Goal: Transaction & Acquisition: Download file/media

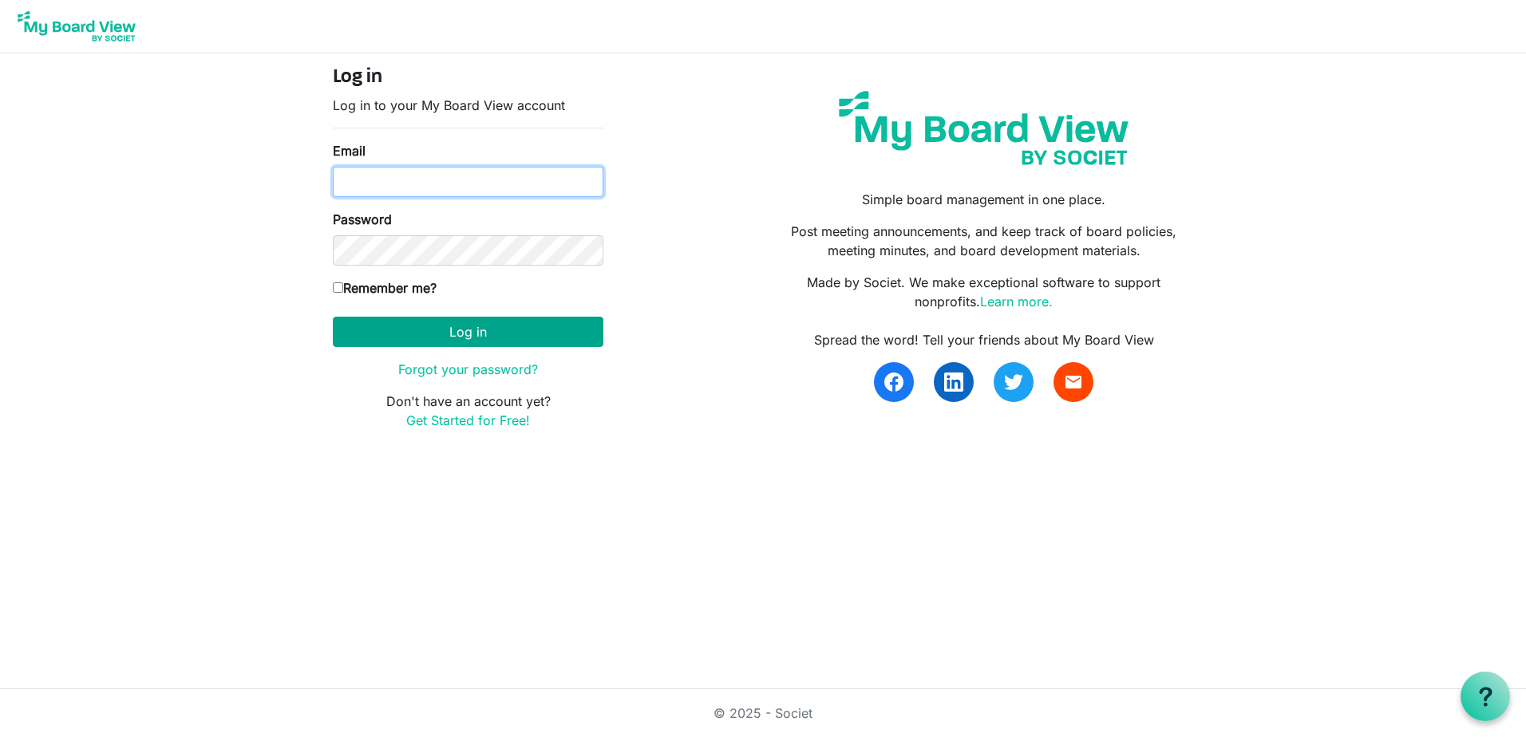
type input "[EMAIL_ADDRESS][DOMAIN_NAME]"
click at [425, 334] on button "Log in" at bounding box center [468, 332] width 271 height 30
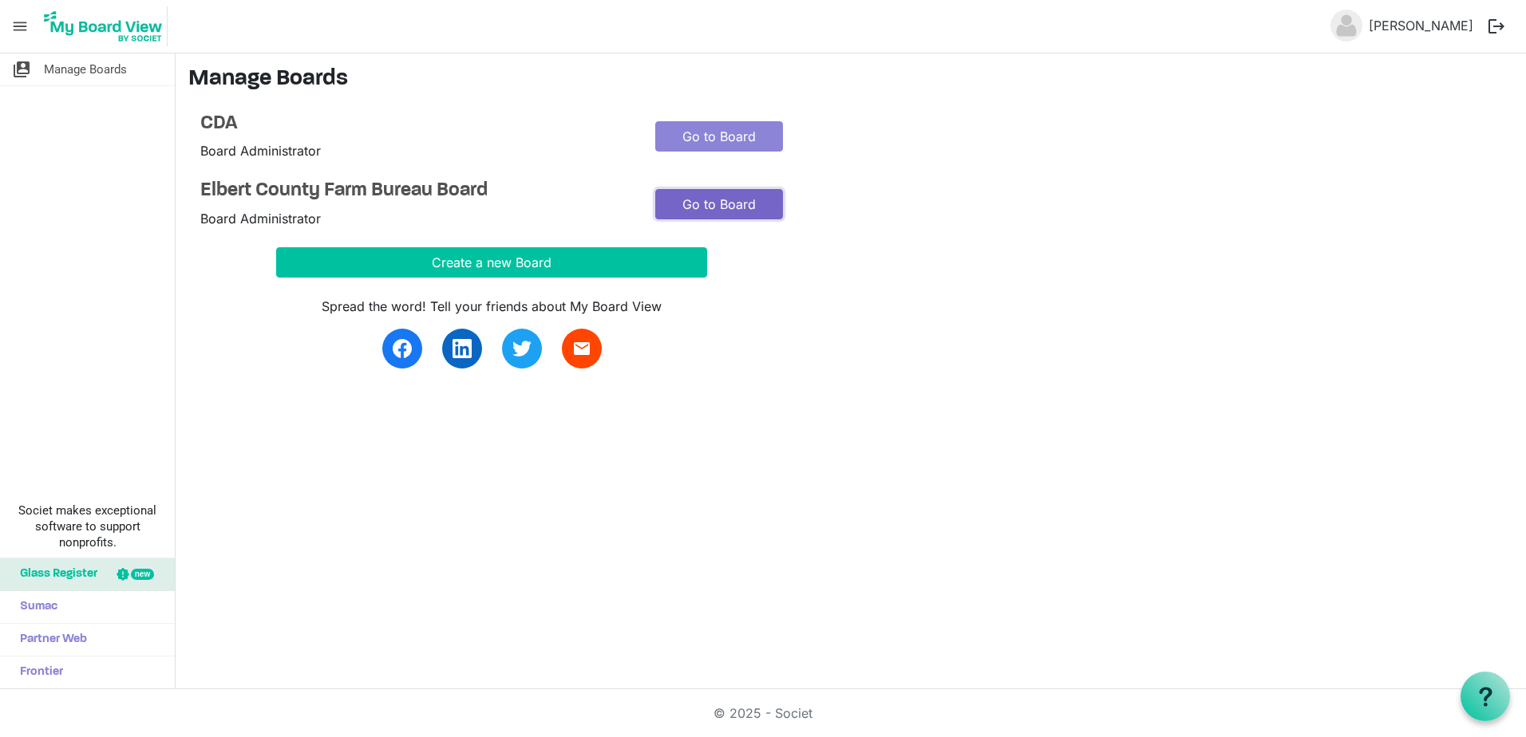
click at [733, 200] on link "Go to Board" at bounding box center [719, 204] width 128 height 30
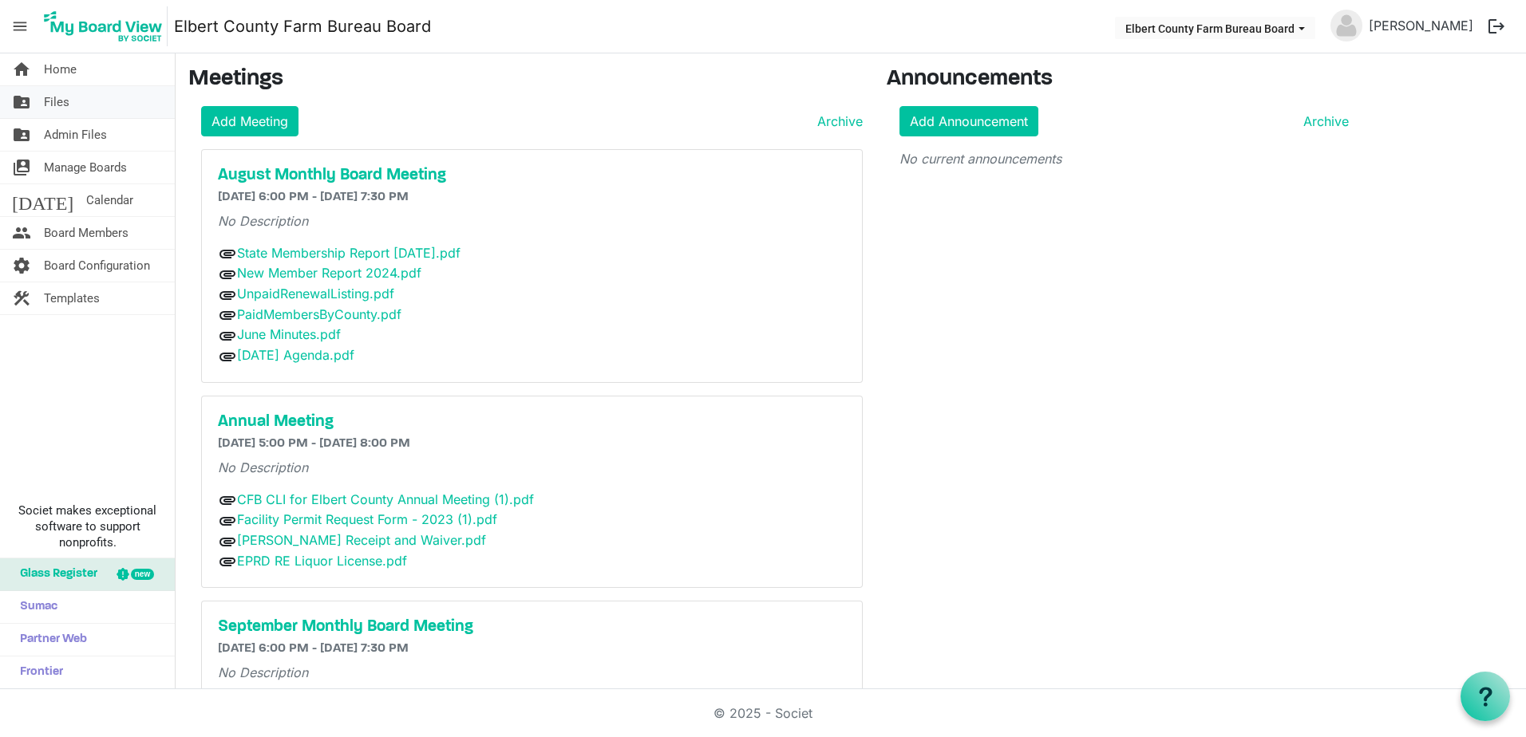
click at [95, 106] on link "folder_shared Files" at bounding box center [87, 102] width 175 height 32
click at [95, 105] on link "folder_shared Files" at bounding box center [87, 102] width 175 height 32
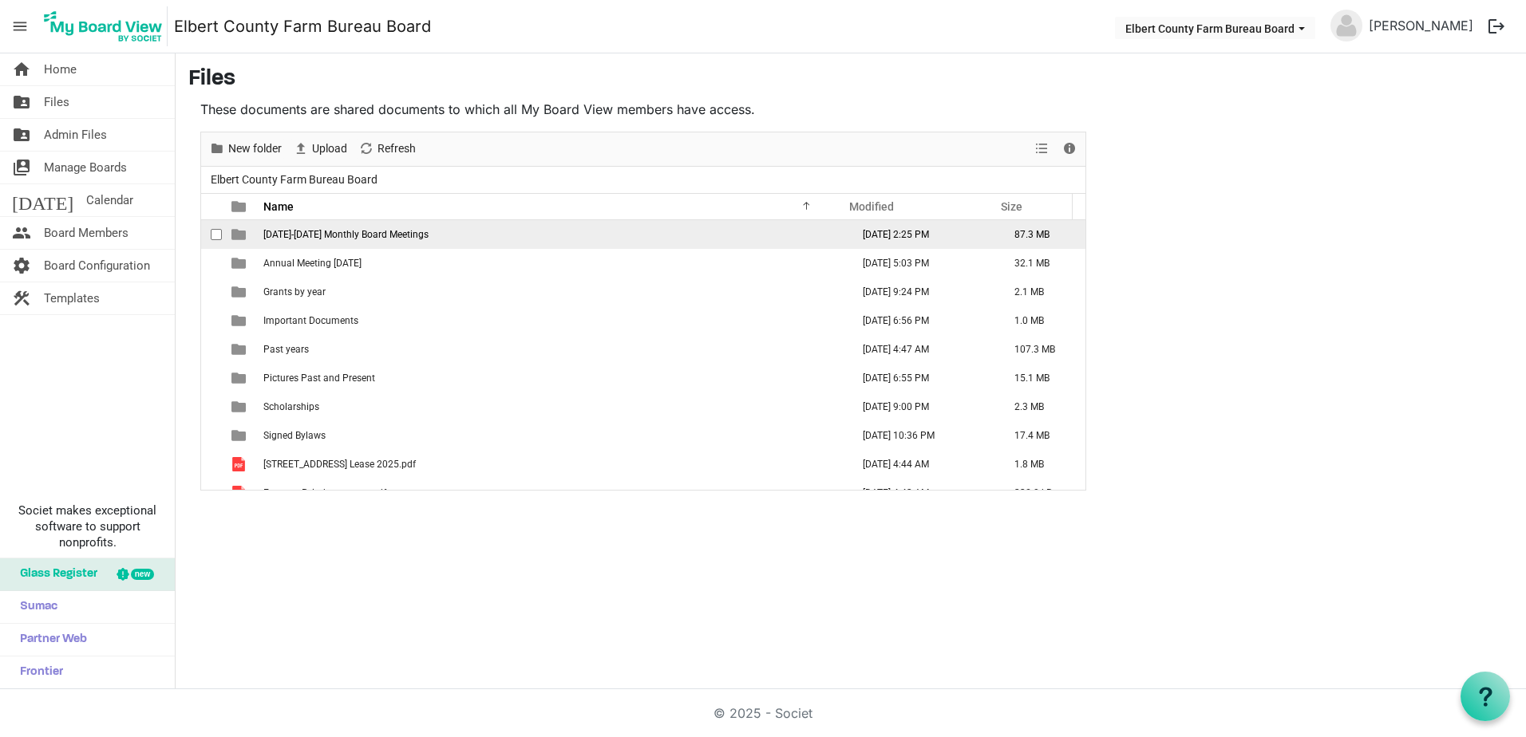
click at [320, 223] on td "2024-2025 Monthly Board Meetings" at bounding box center [552, 234] width 587 height 29
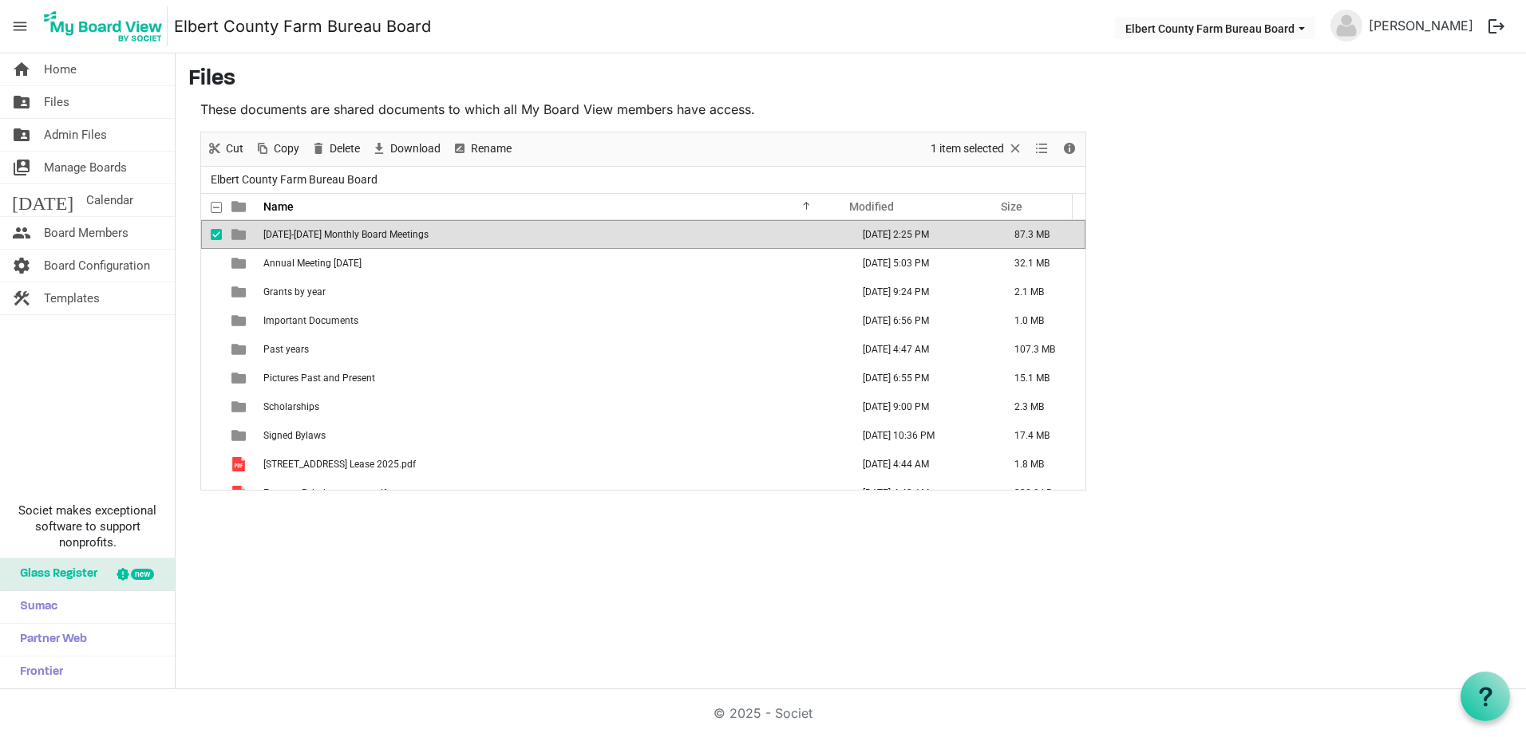
click at [320, 223] on td "2024-2025 Monthly Board Meetings" at bounding box center [552, 234] width 587 height 29
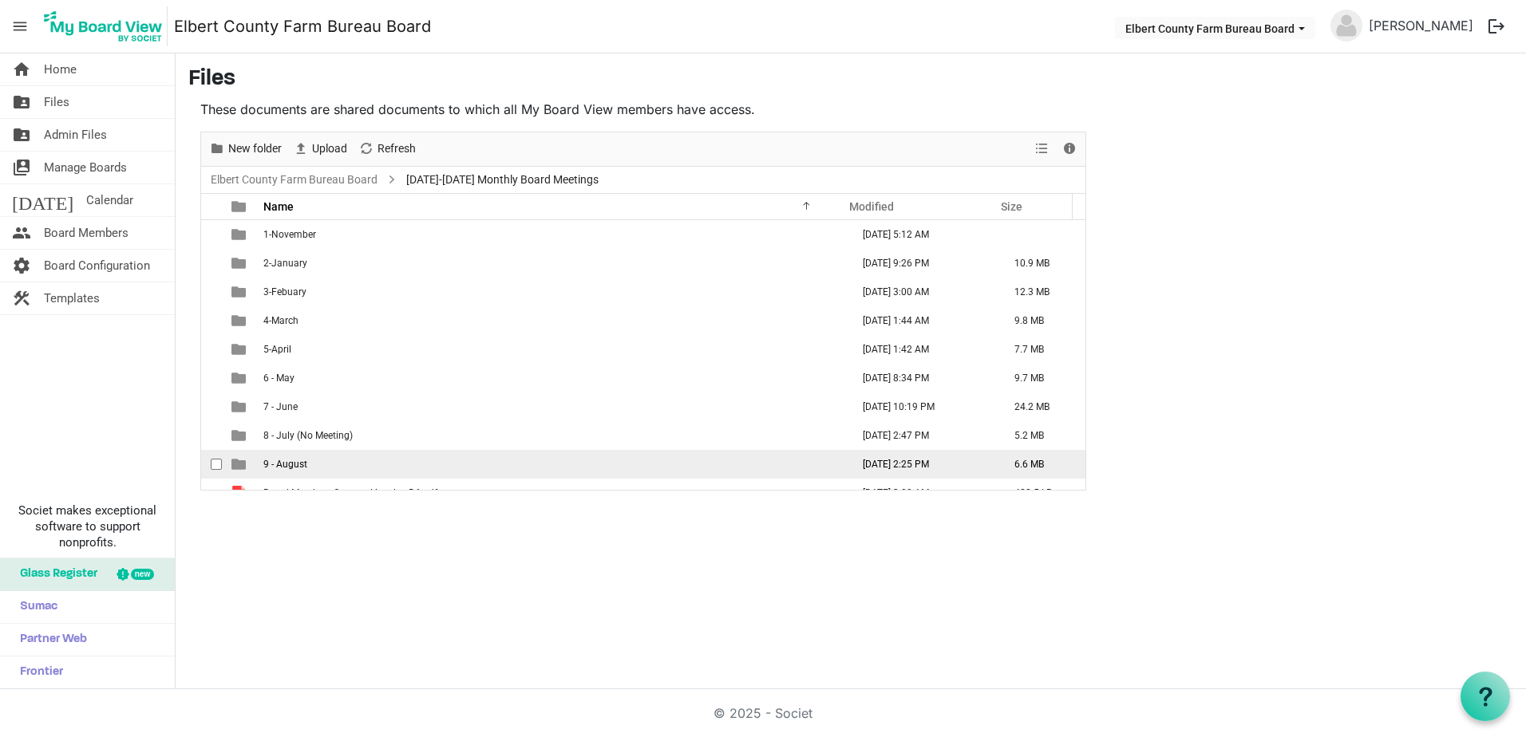
click at [344, 474] on td "9 - August" at bounding box center [552, 464] width 587 height 29
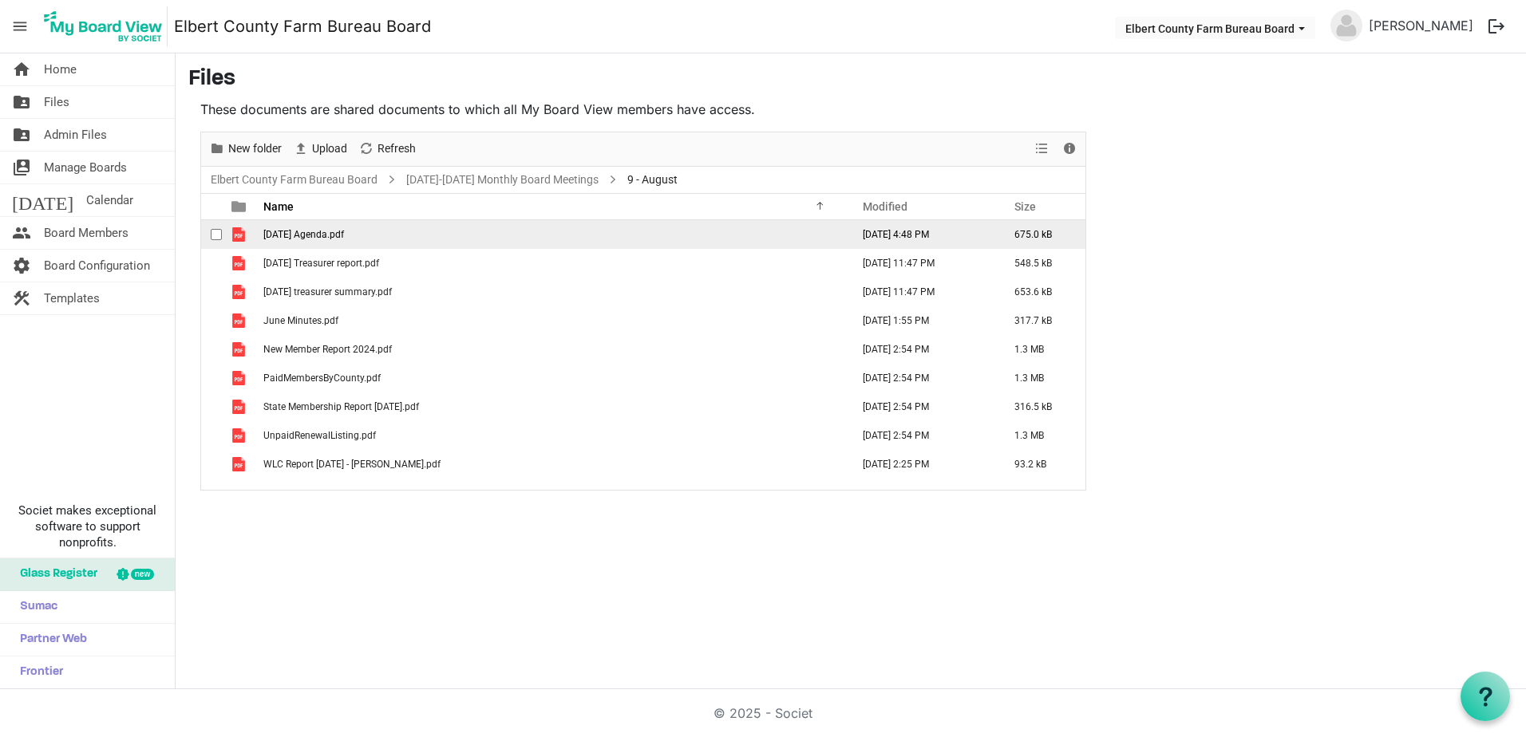
click at [359, 239] on td "8.28.2025 Agenda.pdf" at bounding box center [552, 234] width 587 height 29
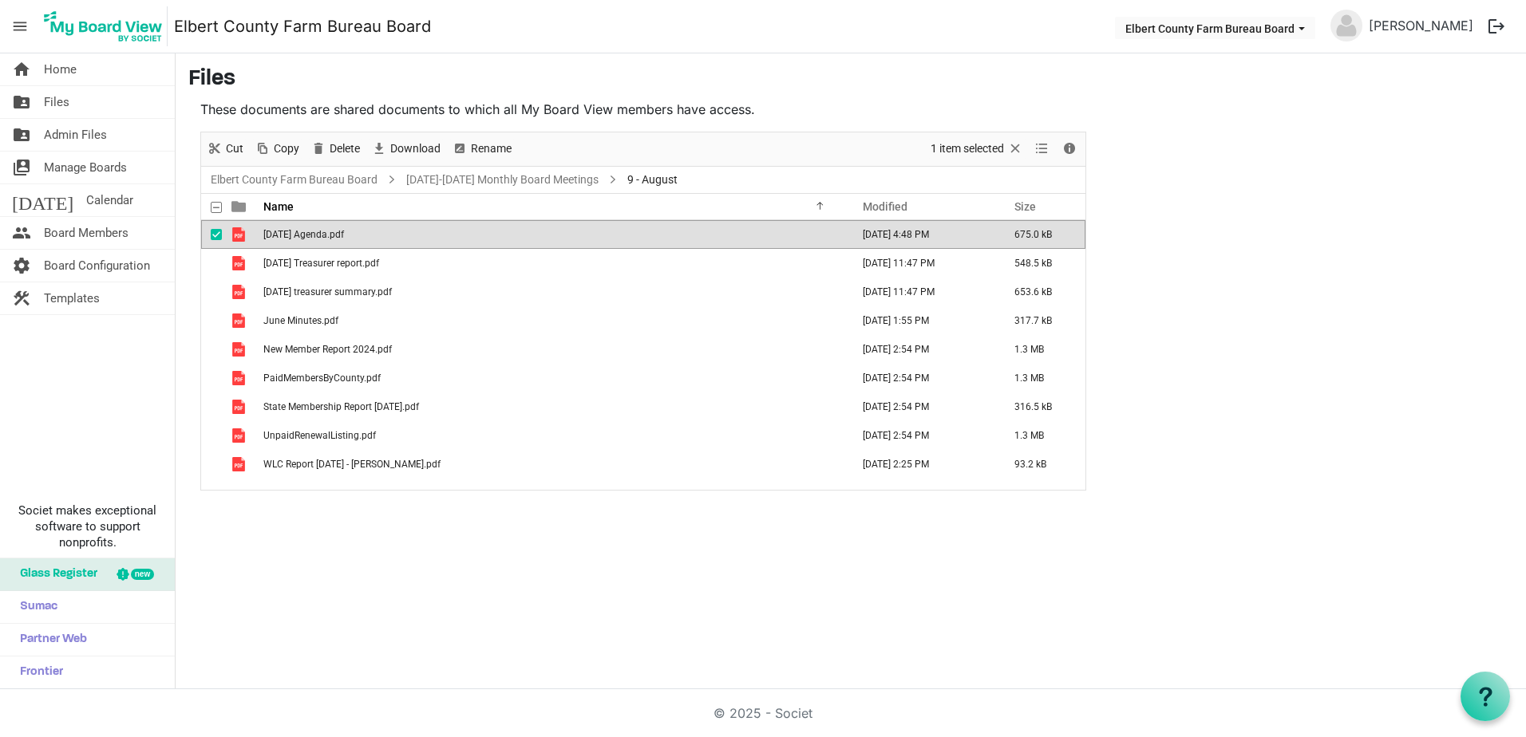
click at [359, 239] on td "8.28.2025 Agenda.pdf" at bounding box center [552, 234] width 587 height 29
click at [357, 264] on span "August 2025 Treasurer report.pdf" at bounding box center [321, 263] width 116 height 11
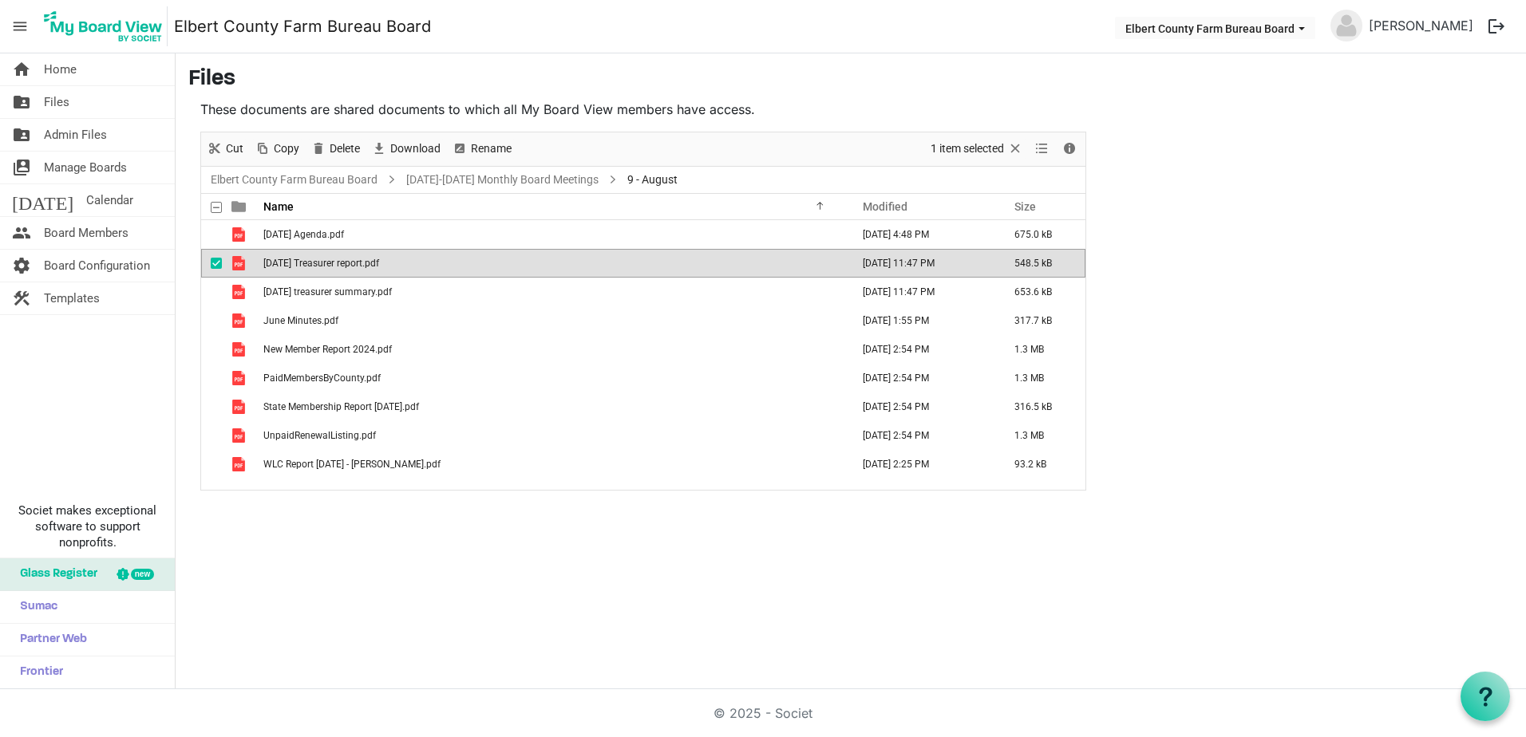
click at [357, 264] on span "August 2025 Treasurer report.pdf" at bounding box center [321, 263] width 116 height 11
